Goal: Information Seeking & Learning: Learn about a topic

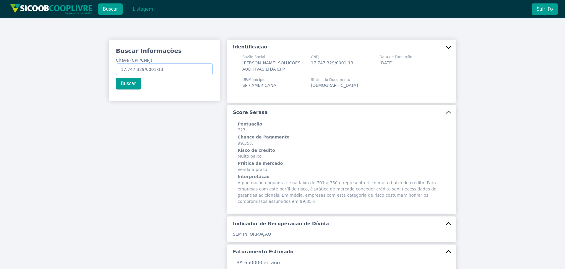
drag, startPoint x: 183, startPoint y: 70, endPoint x: 72, endPoint y: 63, distance: 111.6
click at [74, 63] on div "Buscar Informações Chave (CPF/CNPJ) 17.747.329/0001-13 Buscar Identificação Raz…" at bounding box center [282, 235] width 565 height 434
paste input "06.232.699/0001-00"
type input "06.232.699/0001-00"
click at [128, 84] on button "Buscar" at bounding box center [128, 84] width 25 height 12
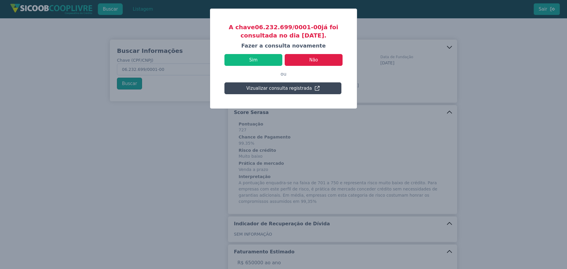
click at [283, 87] on button "Vizualizar consulta registrada" at bounding box center [283, 88] width 117 height 12
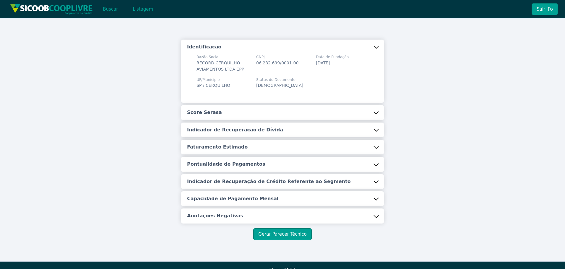
click at [254, 113] on button "Score Serasa" at bounding box center [282, 112] width 203 height 15
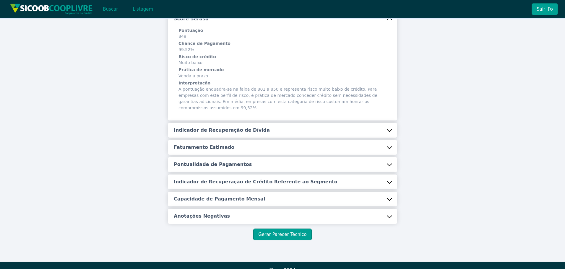
scroll to position [97, 0]
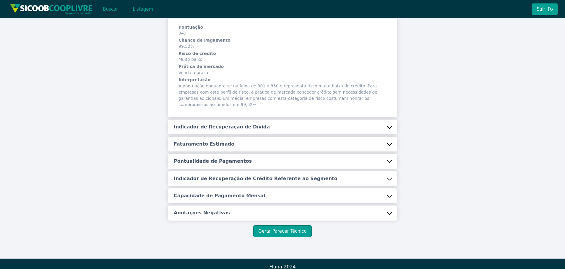
click at [250, 120] on button "Indicador de Recuperação de Dívida" at bounding box center [282, 127] width 229 height 15
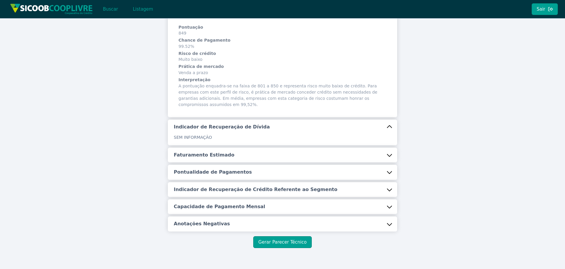
click at [238, 148] on button "Faturamento Estimado" at bounding box center [282, 155] width 229 height 15
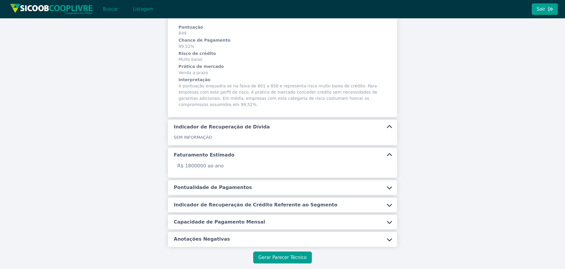
click at [246, 180] on button "Pontualidade de Pagamentos" at bounding box center [282, 187] width 229 height 15
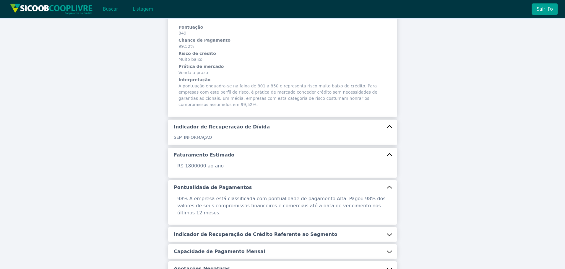
click at [241, 231] on h5 "Indicador de Recuperação de Crédito Referente ao Segmento" at bounding box center [256, 234] width 164 height 6
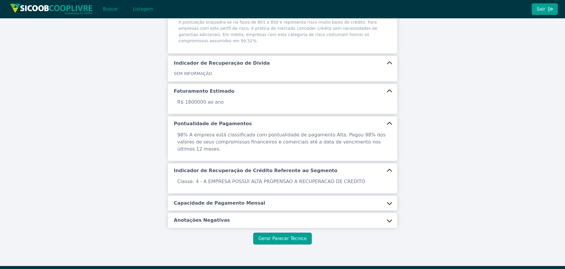
scroll to position [161, 0]
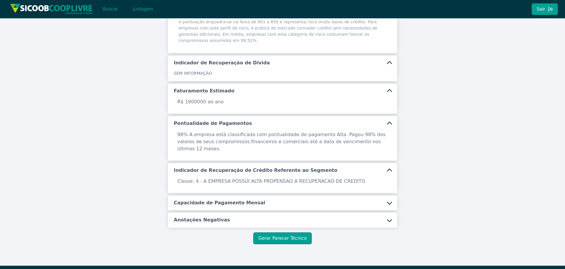
click at [243, 200] on h5 "Capacidade de Pagamento Mensal" at bounding box center [219, 203] width 91 height 6
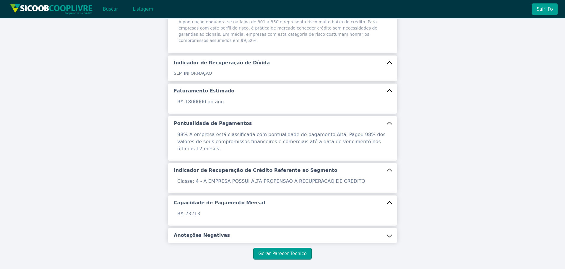
click at [217, 232] on h5 "Anotações Negativas" at bounding box center [202, 235] width 56 height 6
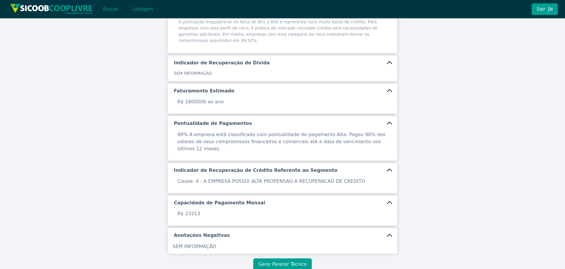
click at [290, 259] on button "Gerar Parecer Técnico" at bounding box center [282, 265] width 58 height 12
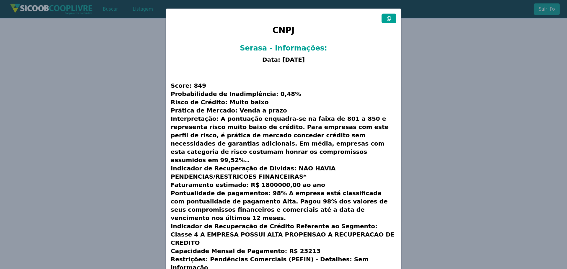
click at [388, 20] on icon at bounding box center [389, 18] width 5 height 5
click at [121, 93] on modal-container "CNPJ Serasa - Informações: Data: [DATE] Score: 849 Probabilidade de Inadimplênc…" at bounding box center [283, 134] width 567 height 269
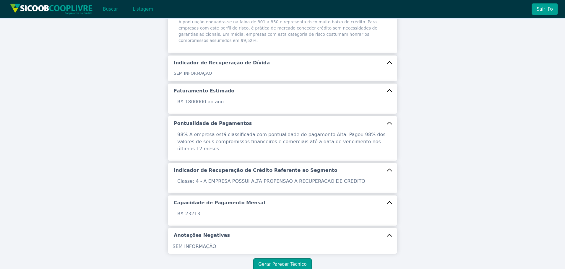
scroll to position [0, 0]
